Goal: Task Accomplishment & Management: Manage account settings

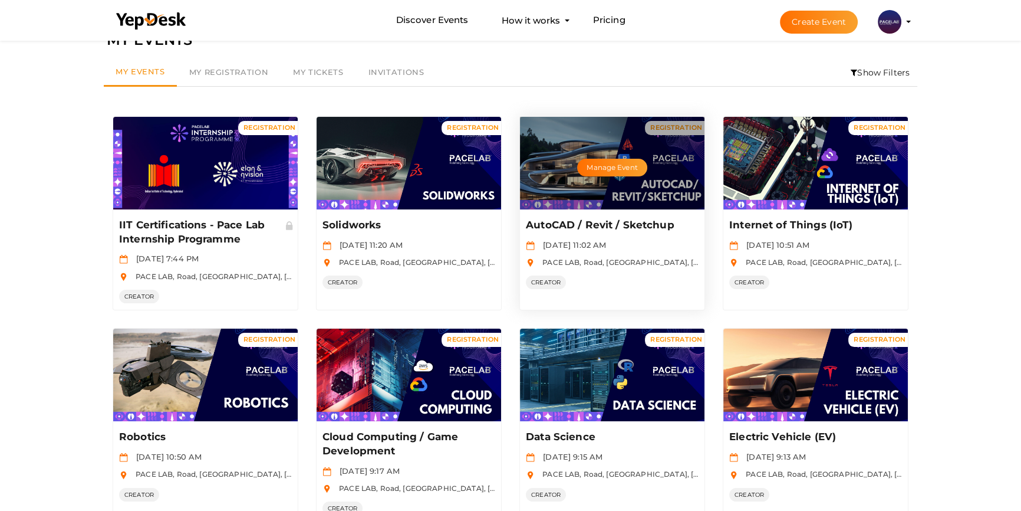
scroll to position [1, 0]
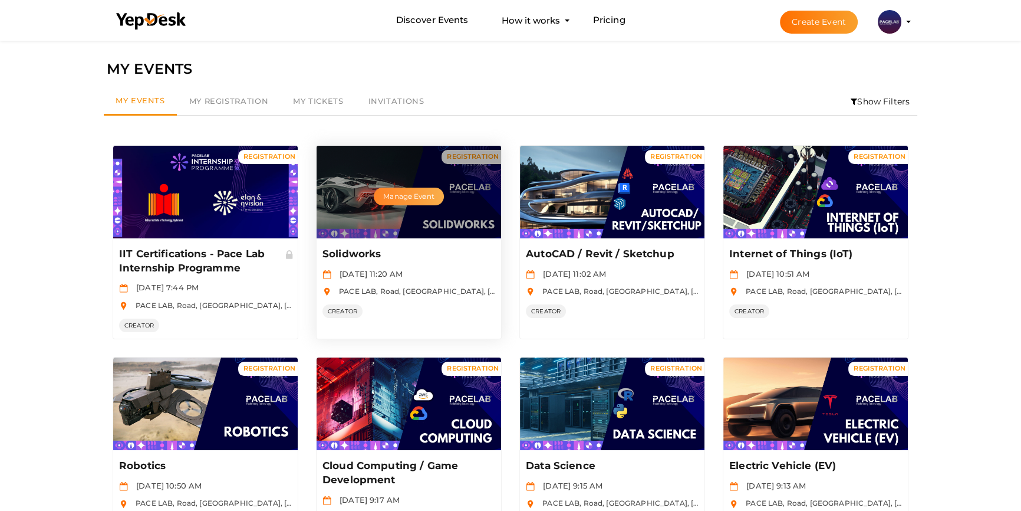
click at [406, 192] on button "Manage Event" at bounding box center [409, 197] width 70 height 18
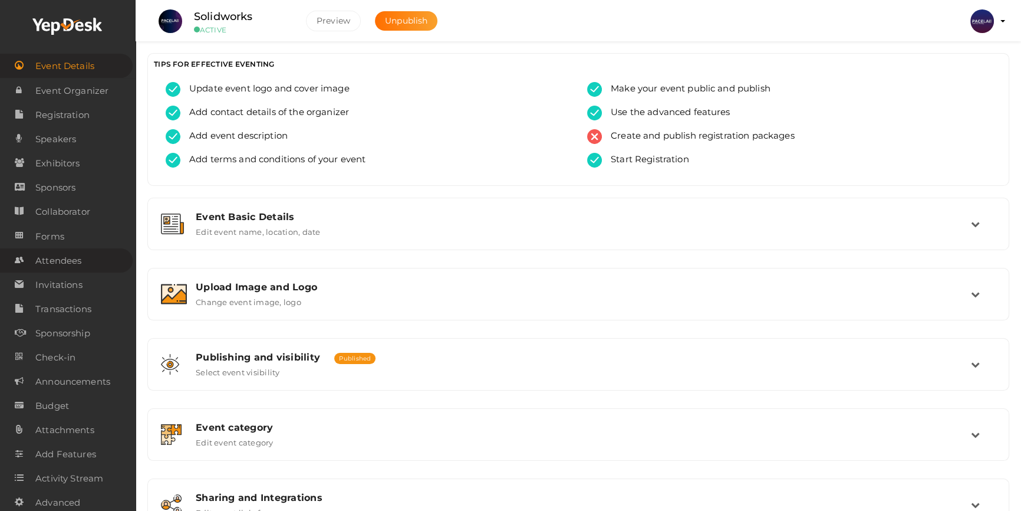
click at [60, 259] on span "Attendees" at bounding box center [58, 261] width 46 height 24
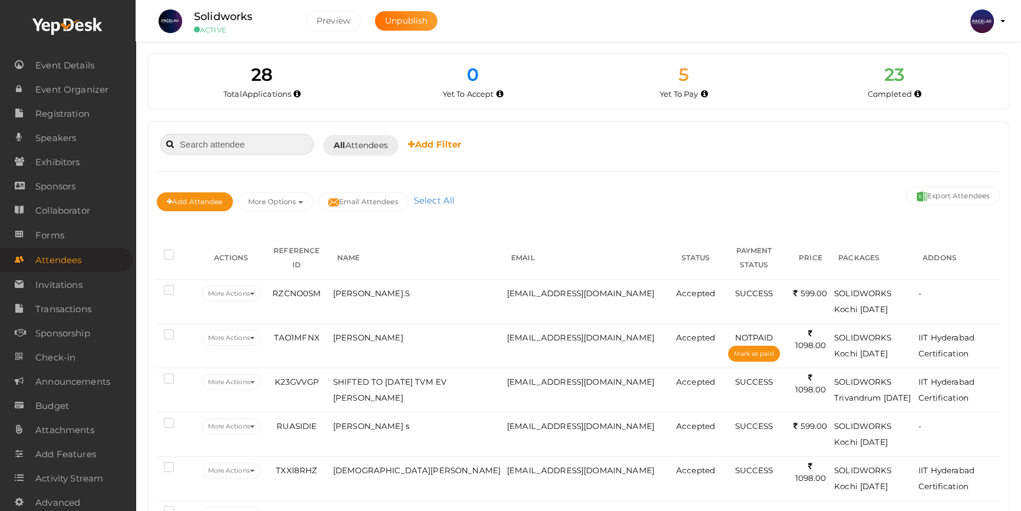
click at [244, 144] on input at bounding box center [236, 144] width 153 height 21
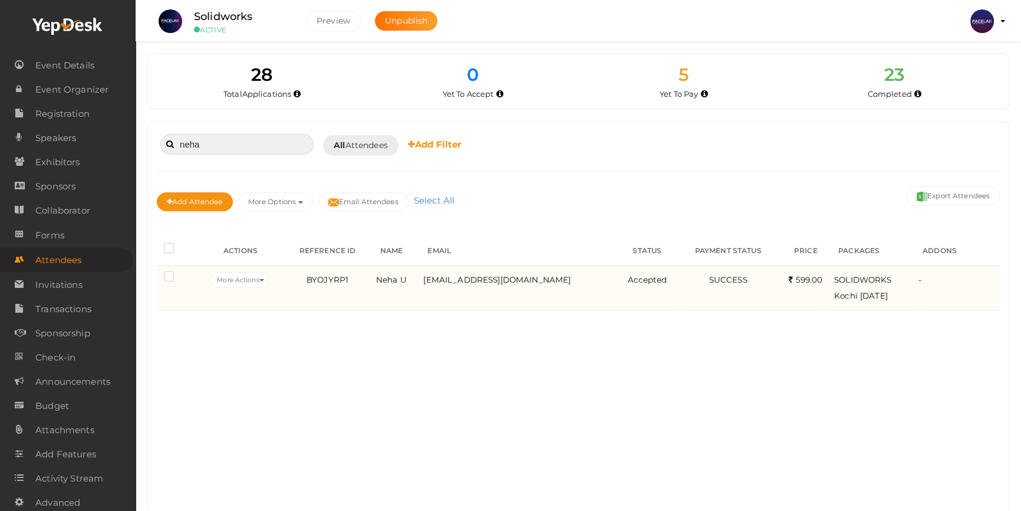
type input "neha"
click at [362, 285] on td "BYOJYRP1" at bounding box center [327, 287] width 91 height 44
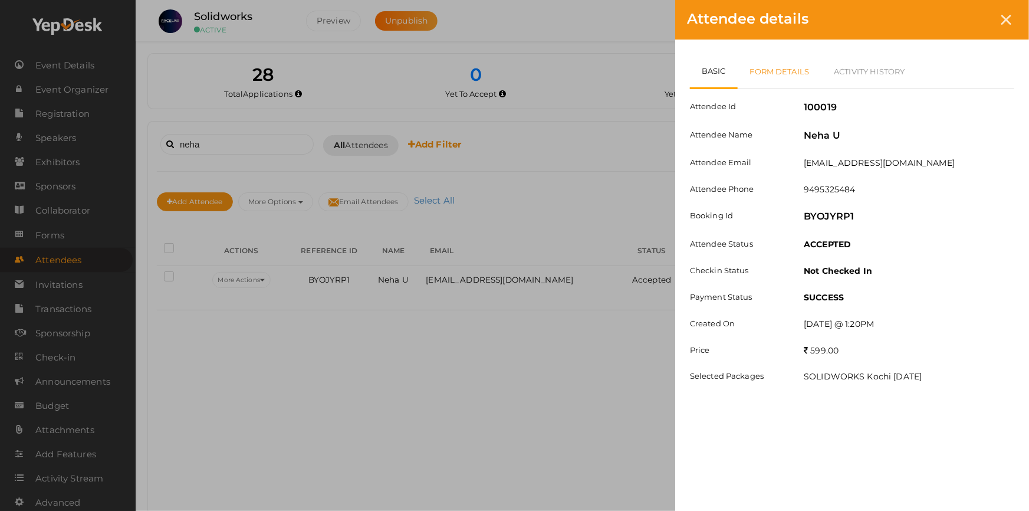
click at [784, 77] on link "Form Details" at bounding box center [780, 71] width 84 height 34
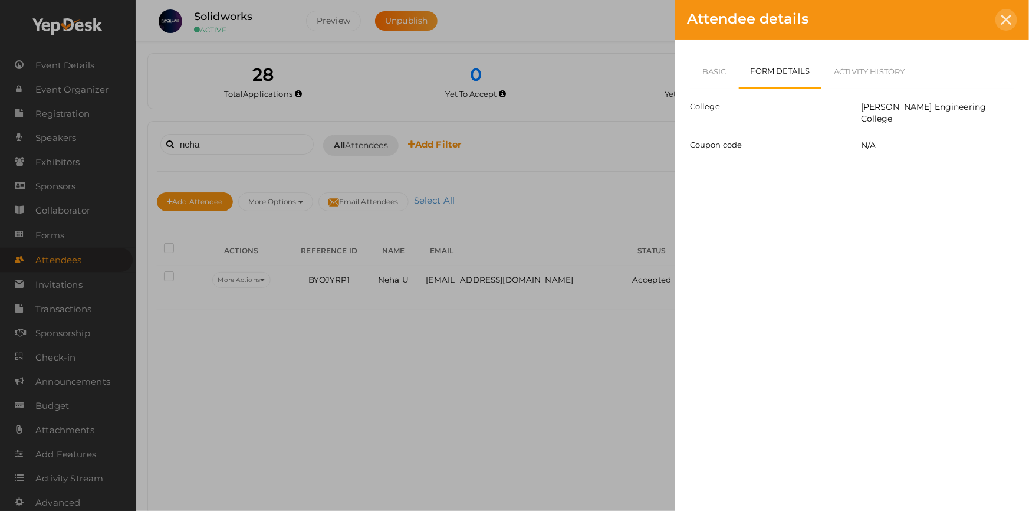
click at [1004, 20] on icon at bounding box center [1006, 20] width 10 height 10
